Goal: Information Seeking & Learning: Stay updated

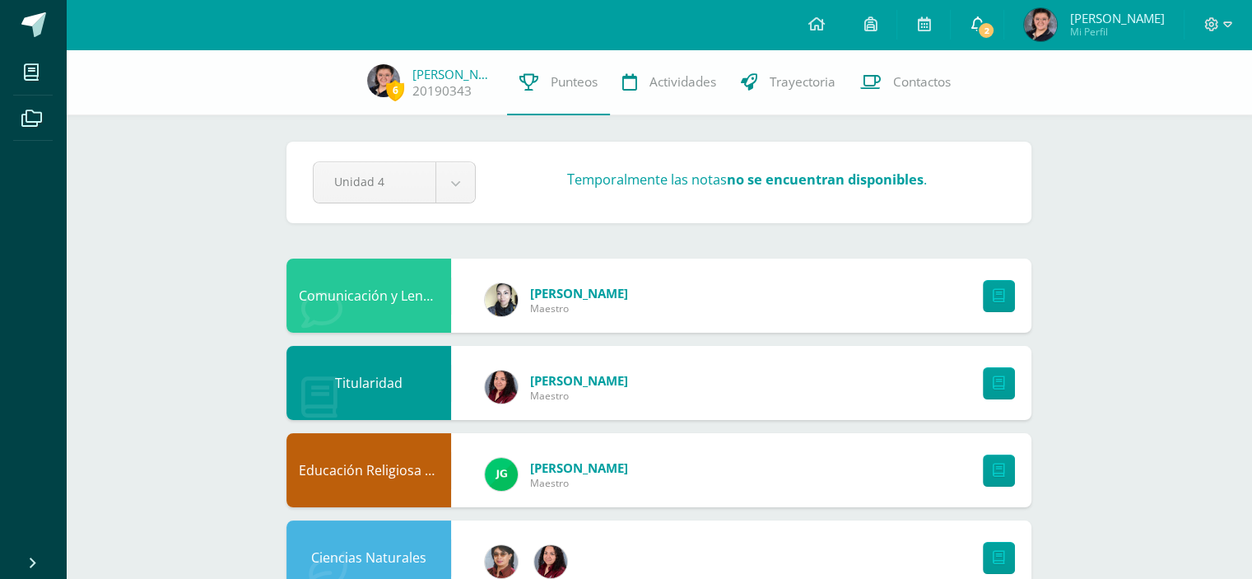
click at [984, 26] on span "2" at bounding box center [986, 30] width 18 height 18
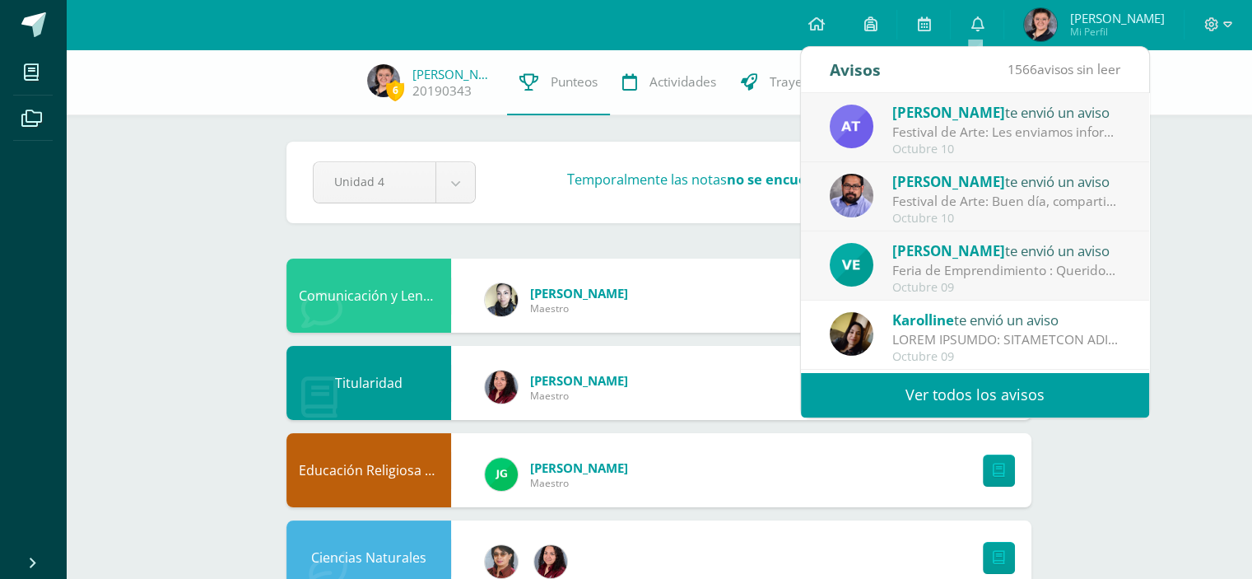
click at [997, 267] on div "Feria de Emprendimiento : Queridos chicos: Estoy muy orgullosa del trabajo que …" at bounding box center [1006, 270] width 229 height 19
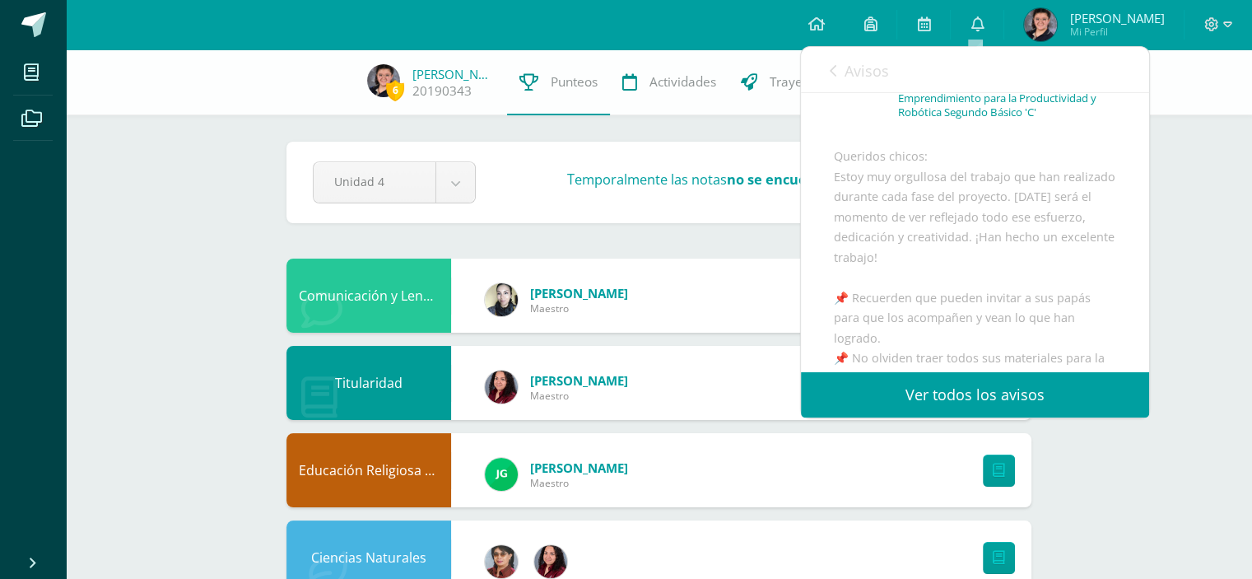
scroll to position [109, 0]
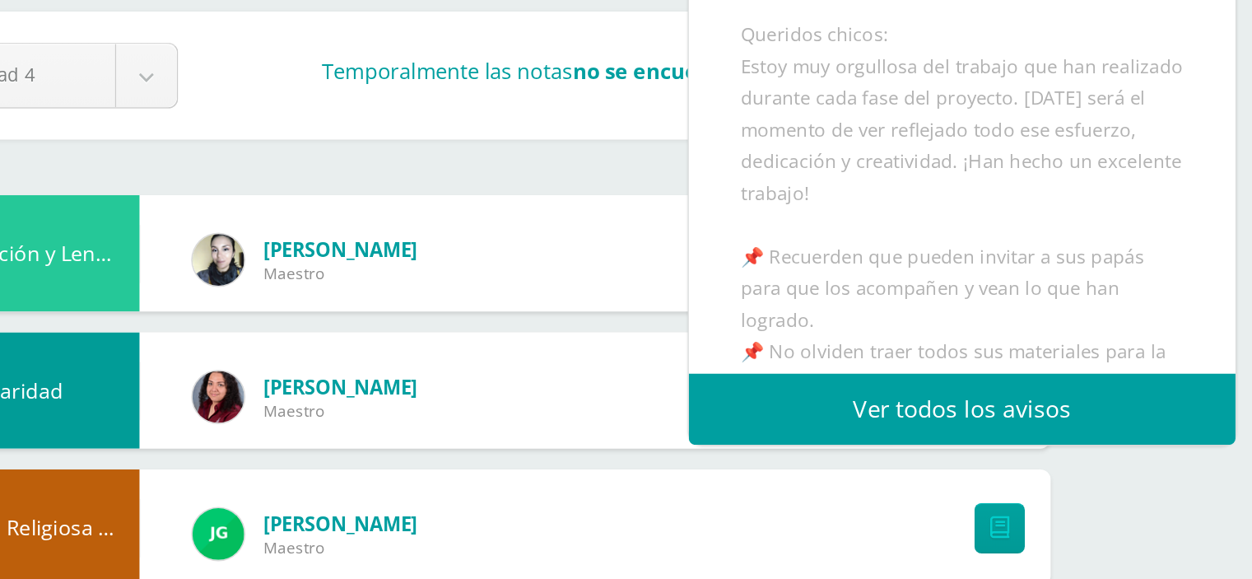
click at [1004, 254] on div "Queridos chicos: Estoy muy orgullosa del trabajo que han realizado durante cada…" at bounding box center [975, 399] width 282 height 504
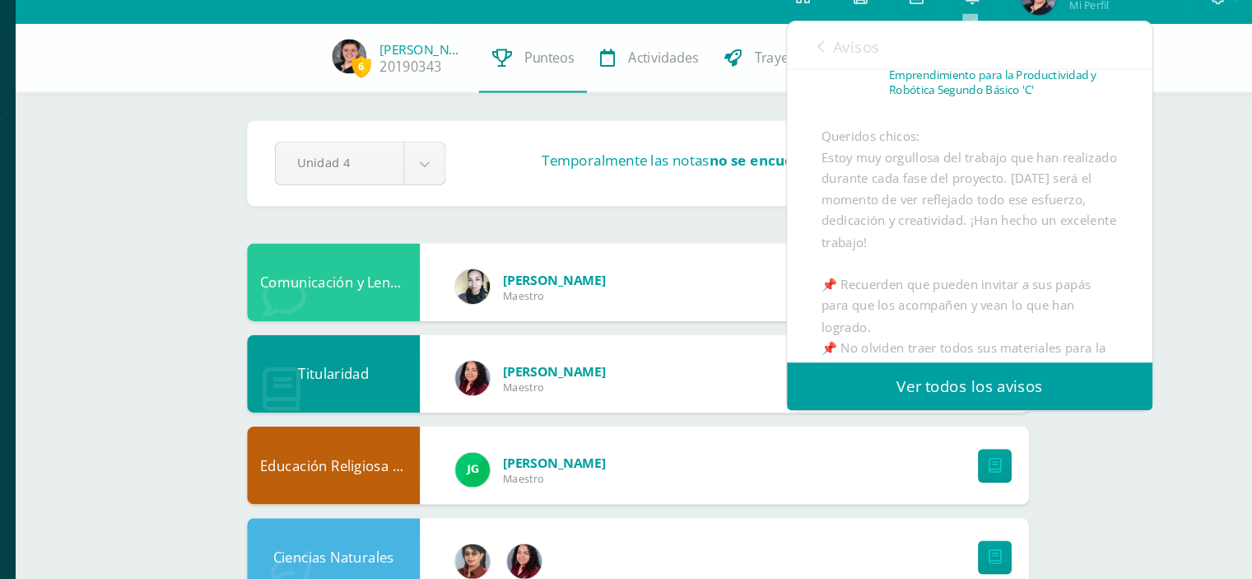
scroll to position [0, 0]
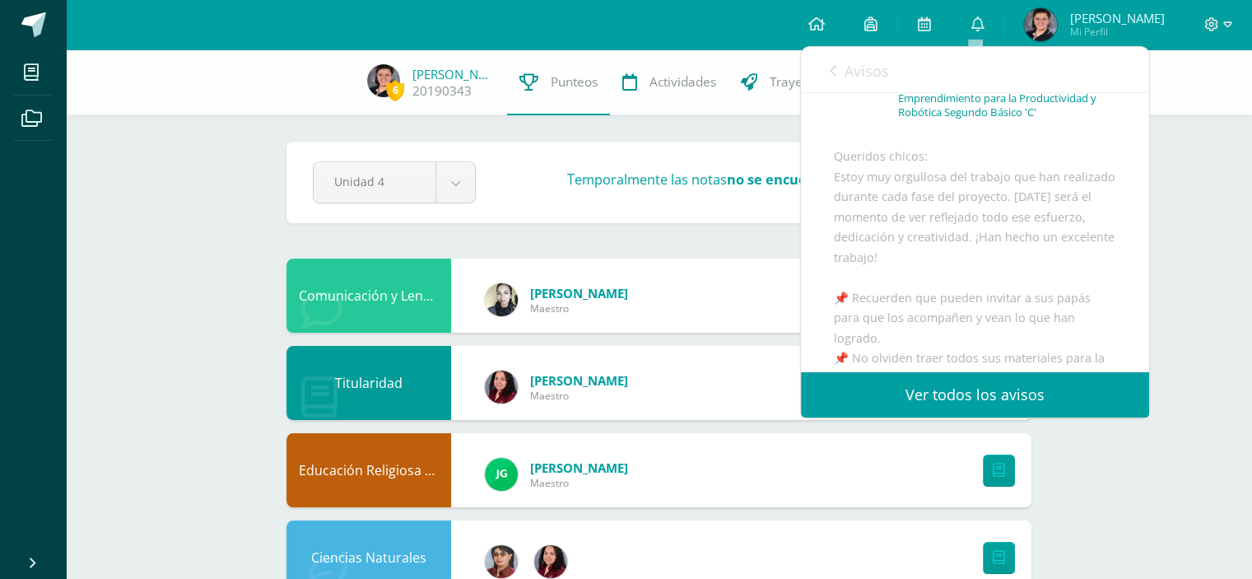
click at [863, 71] on span "Avisos" at bounding box center [867, 71] width 44 height 20
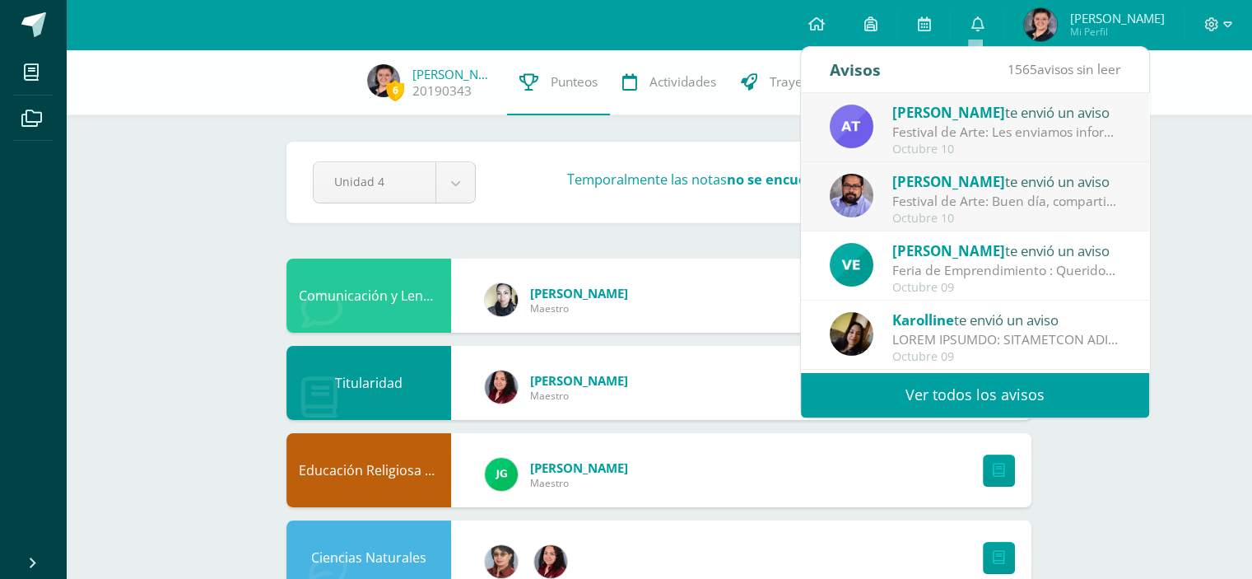
click at [924, 203] on div "Festival de Arte: Buen día, compartimos información importante sobre nuestro fe…" at bounding box center [1006, 201] width 229 height 19
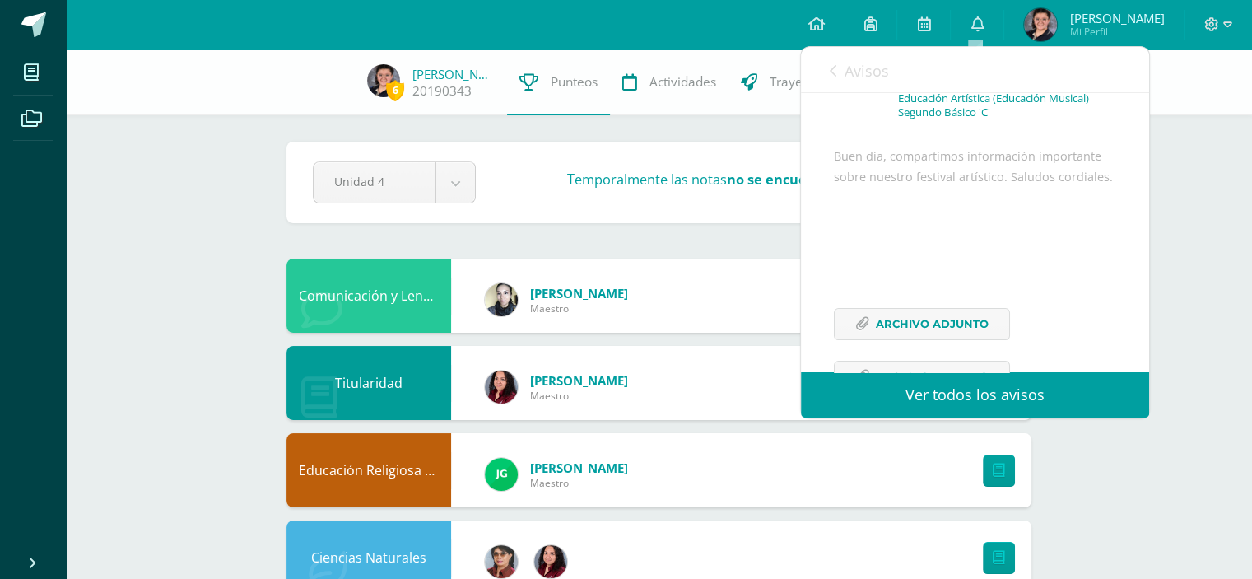
drag, startPoint x: 945, startPoint y: 167, endPoint x: 971, endPoint y: 228, distance: 66.4
click at [971, 228] on div "Buen día, compartimos información importante sobre nuestro festival artístico. …" at bounding box center [975, 280] width 282 height 266
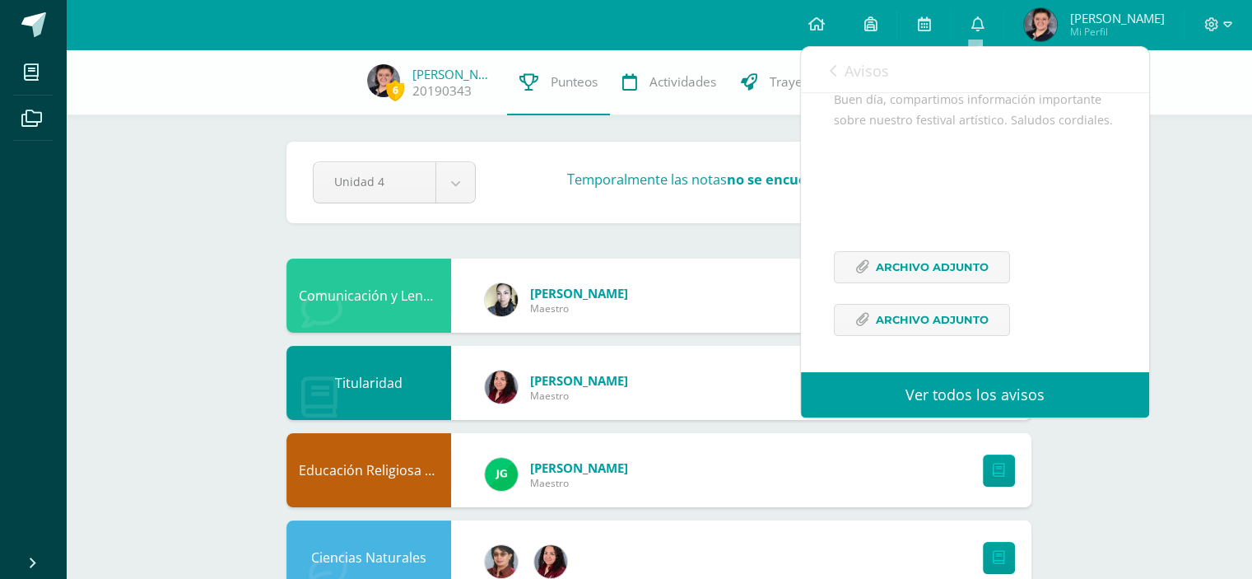
scroll to position [179, 0]
click at [864, 66] on span "Avisos" at bounding box center [867, 71] width 44 height 20
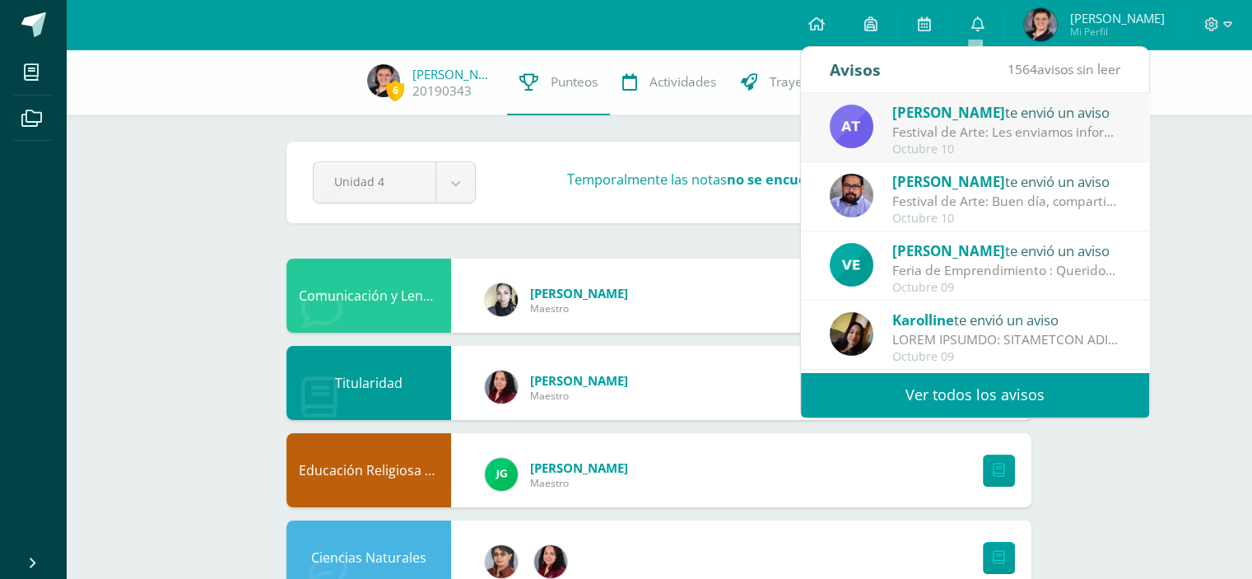
click at [979, 144] on div "Octubre 10" at bounding box center [1006, 149] width 229 height 14
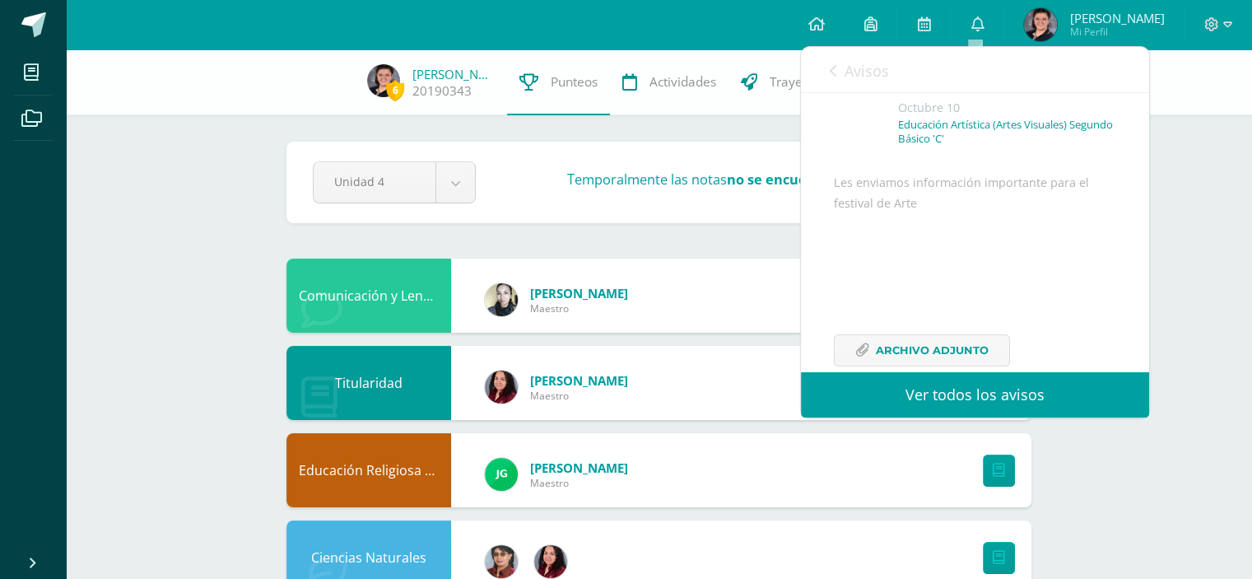
scroll to position [85, 0]
